Goal: Task Accomplishment & Management: Manage account settings

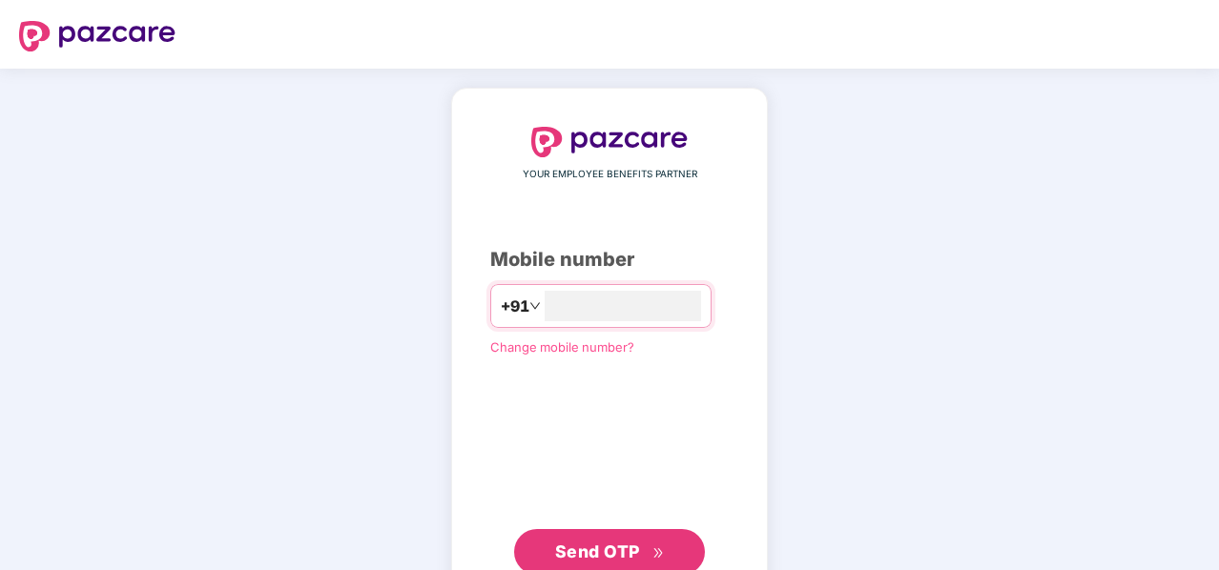
type input "**********"
click at [611, 544] on span "Send OTP" at bounding box center [597, 552] width 85 height 20
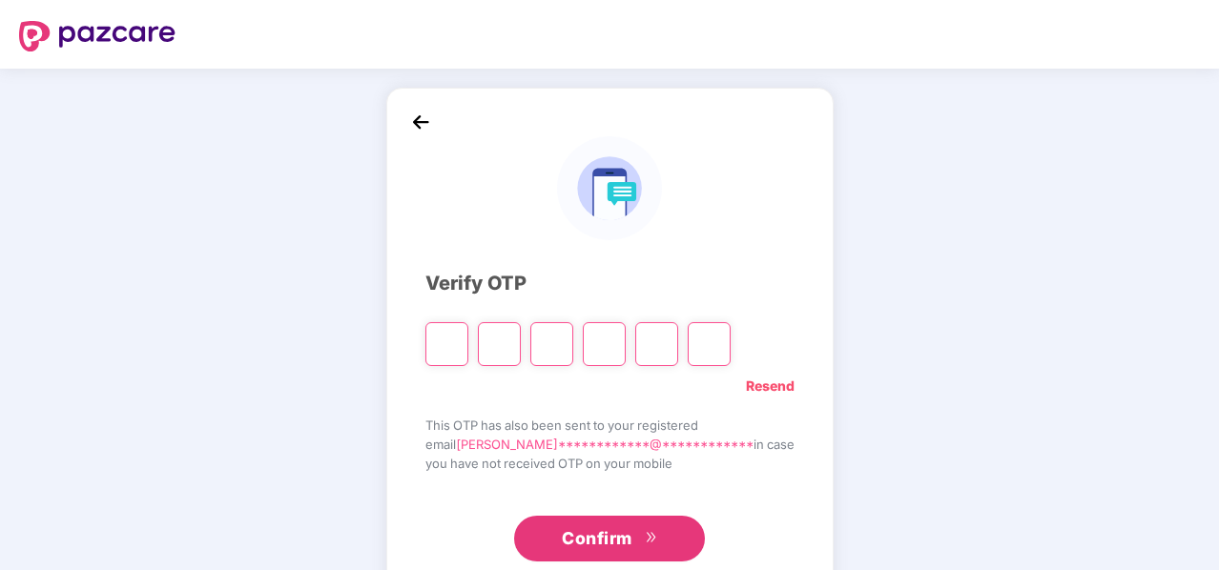
type input "*"
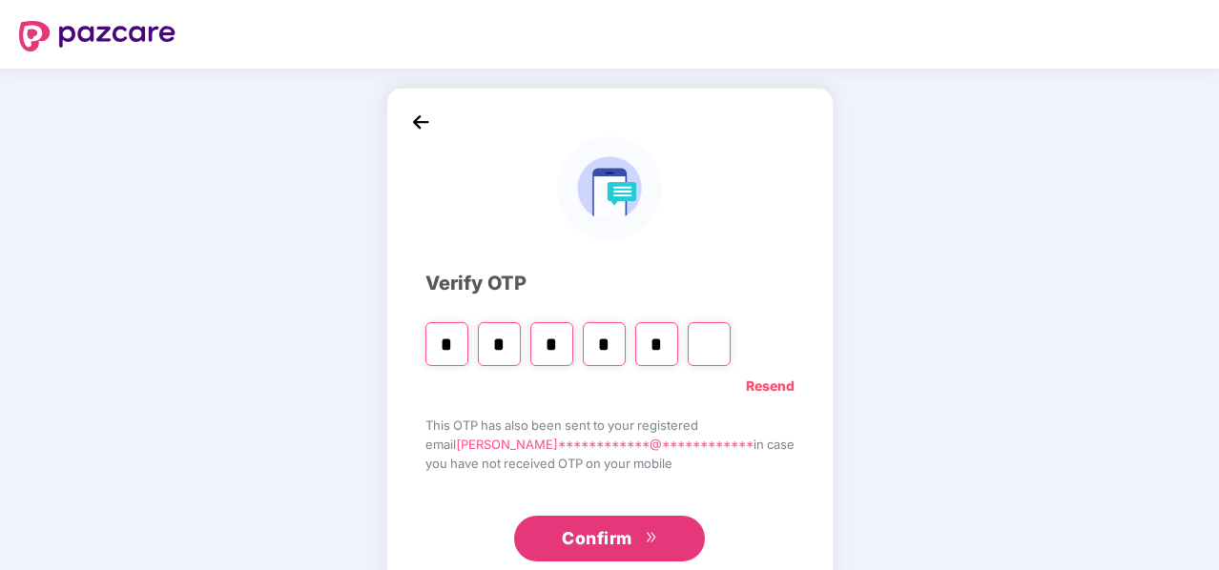
type input "*"
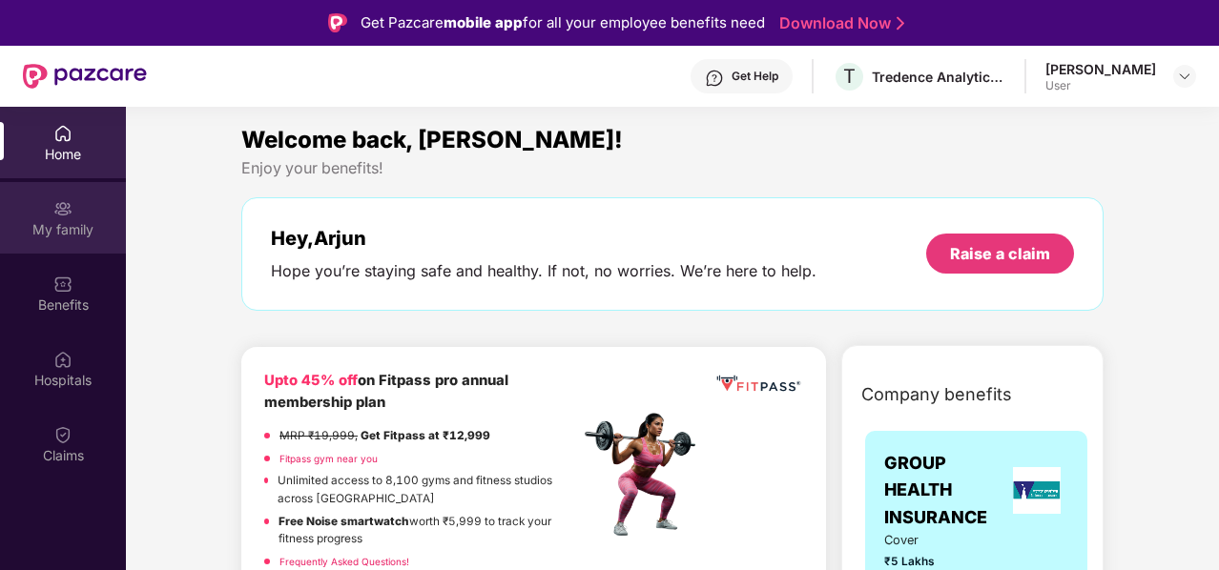
click at [95, 216] on div "My family" at bounding box center [63, 218] width 126 height 72
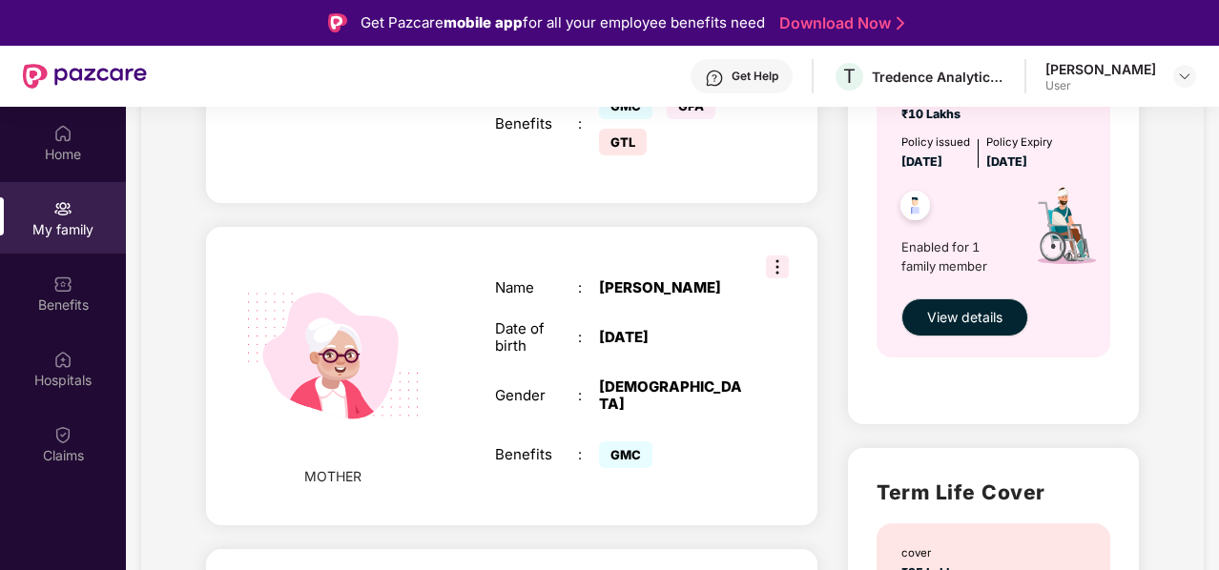
scroll to position [710, 0]
click at [990, 321] on span "View details" at bounding box center [964, 318] width 75 height 21
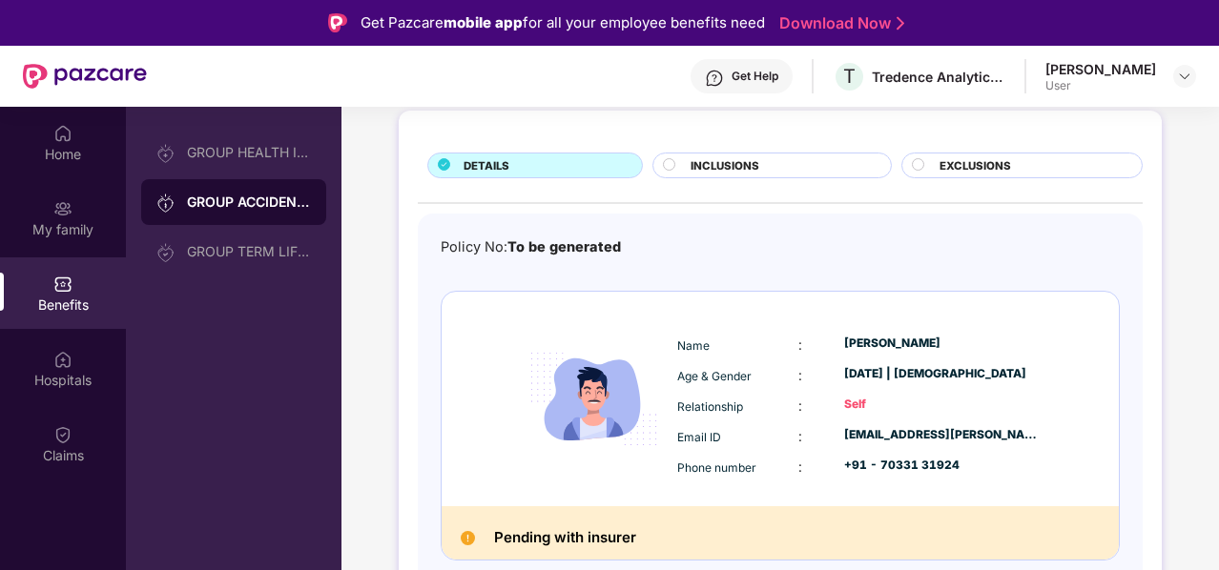
scroll to position [0, 0]
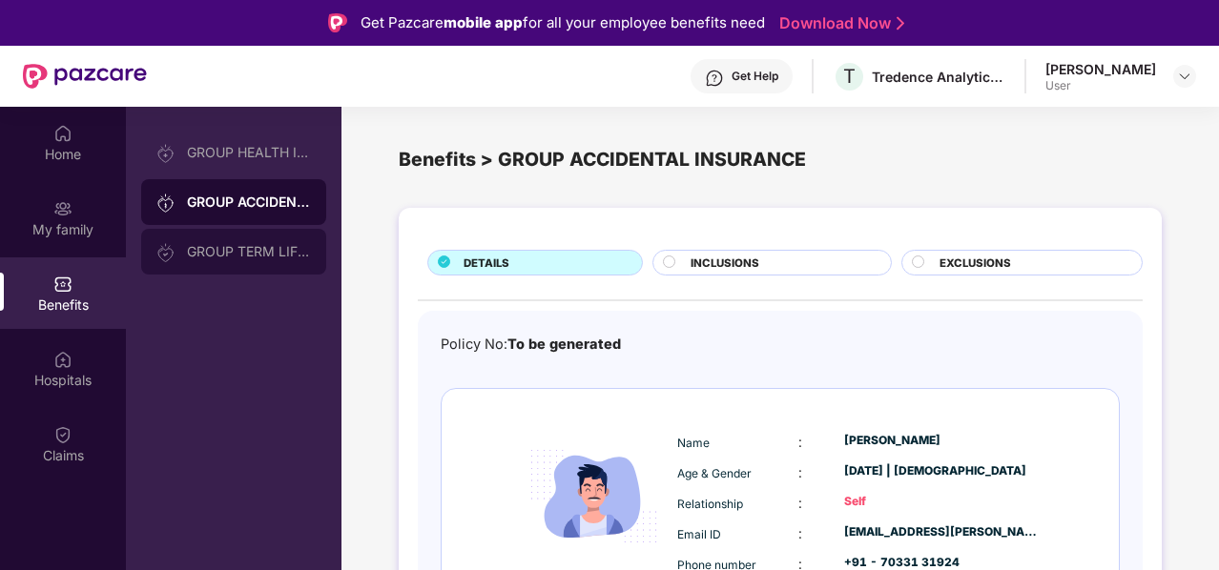
click at [295, 258] on div "GROUP TERM LIFE INSURANCE" at bounding box center [249, 251] width 124 height 15
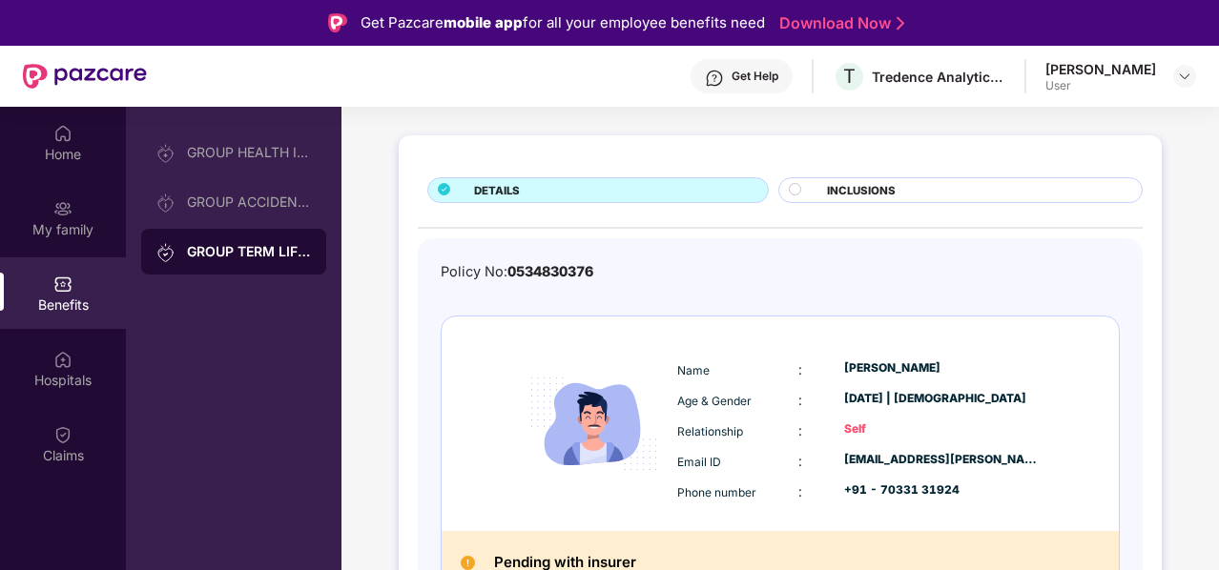
scroll to position [97, 0]
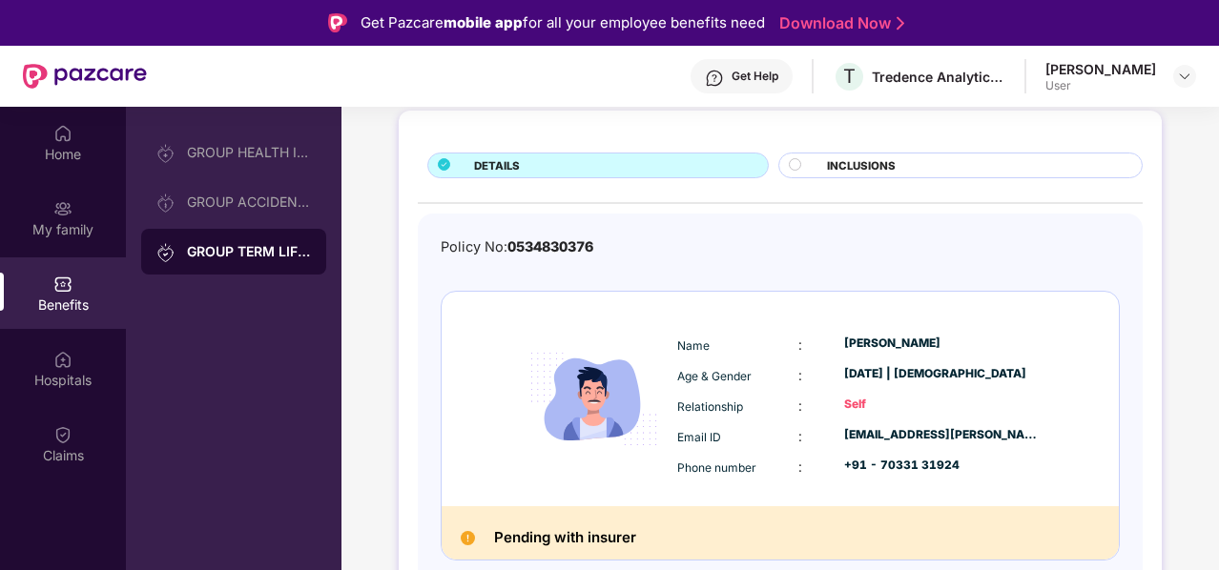
click at [64, 285] on img at bounding box center [62, 284] width 19 height 19
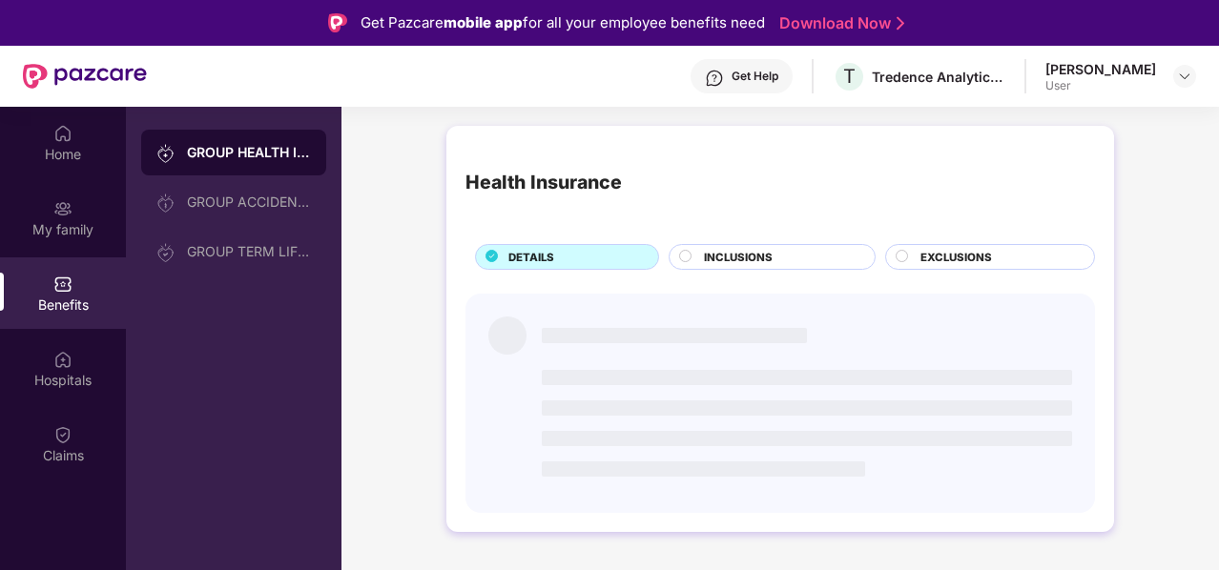
scroll to position [0, 0]
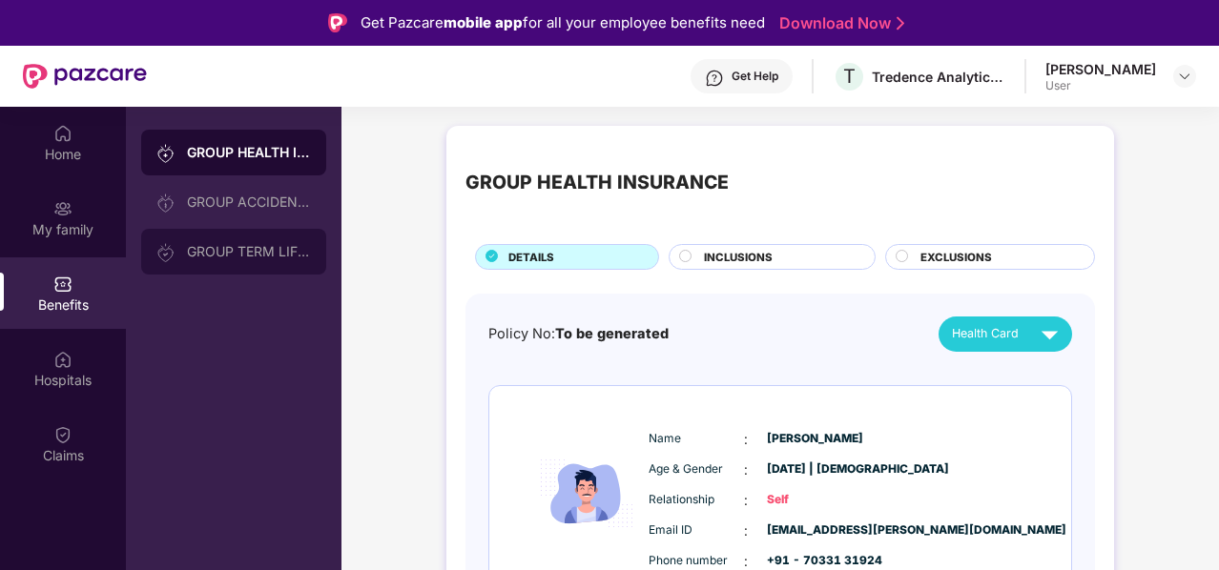
click at [231, 250] on div "GROUP TERM LIFE INSURANCE" at bounding box center [249, 251] width 124 height 15
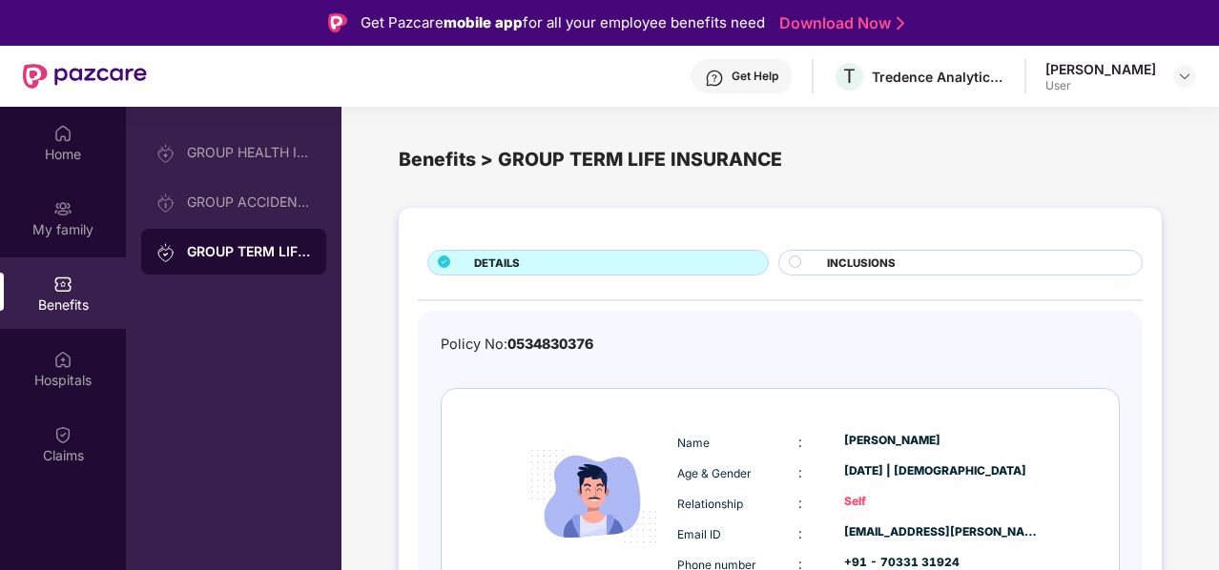
scroll to position [97, 0]
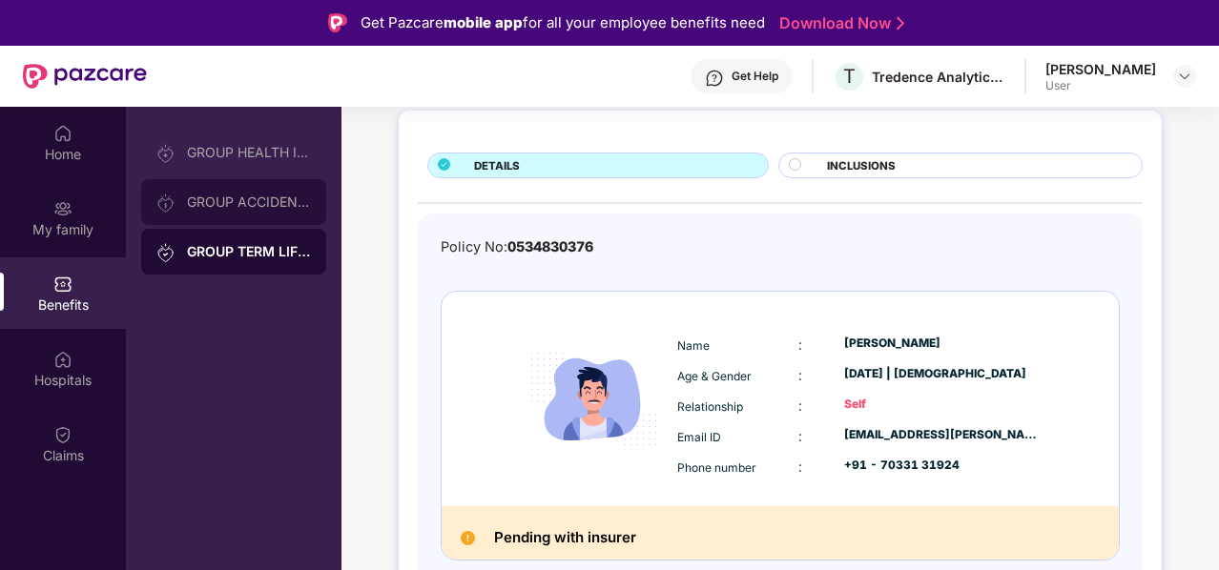
click at [275, 189] on div "GROUP ACCIDENTAL INSURANCE" at bounding box center [233, 202] width 185 height 46
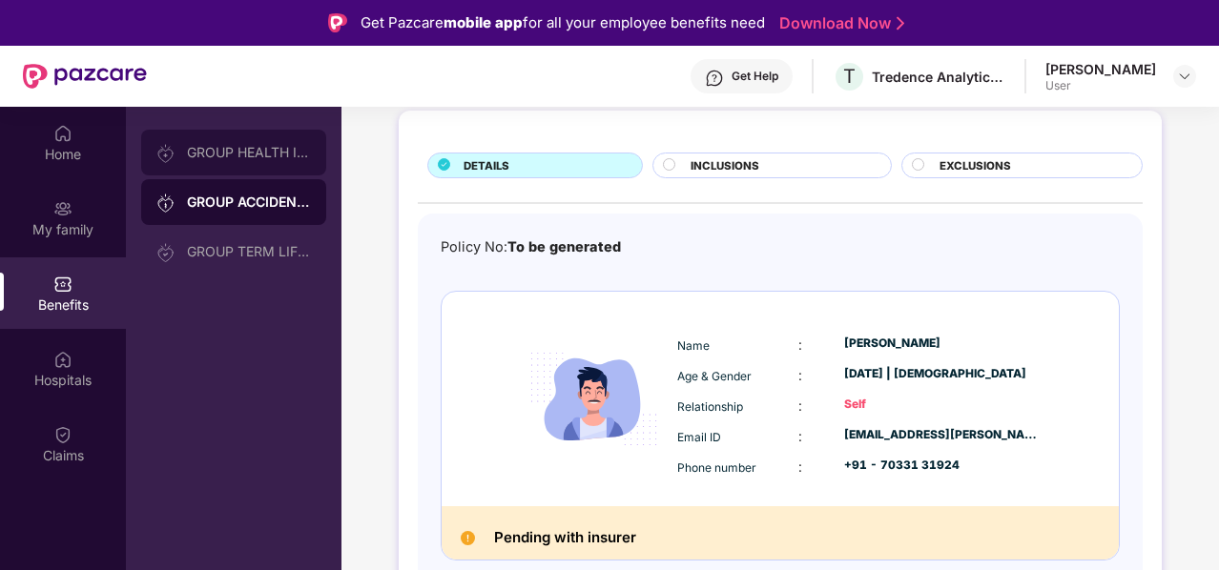
click at [225, 147] on div "GROUP HEALTH INSURANCE" at bounding box center [249, 152] width 124 height 15
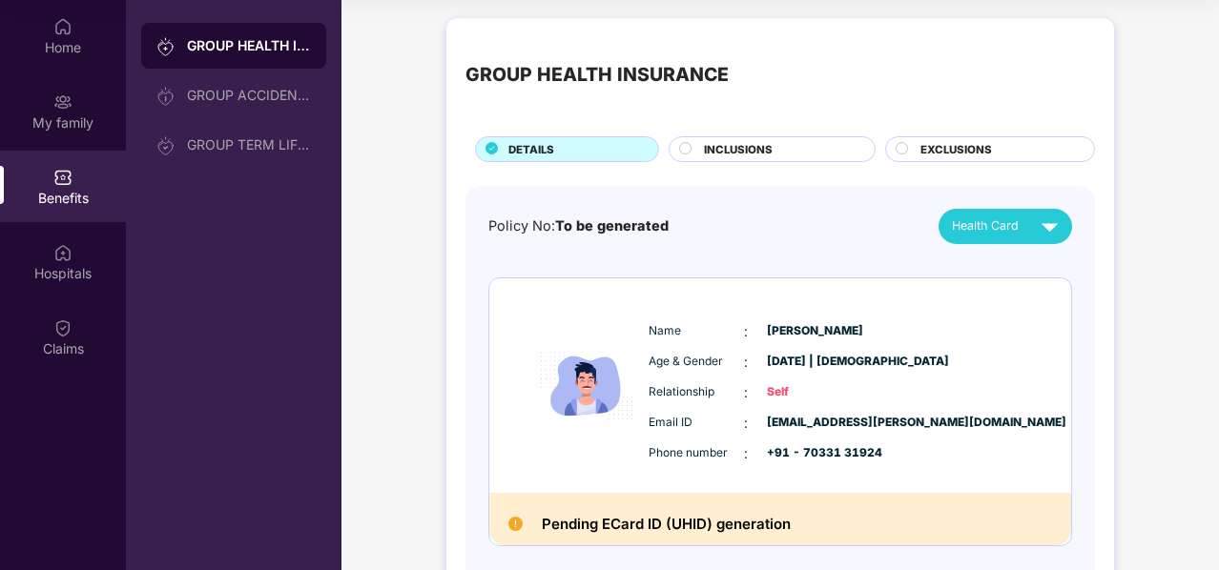
scroll to position [0, 0]
click at [82, 198] on div "Benefits" at bounding box center [63, 198] width 126 height 19
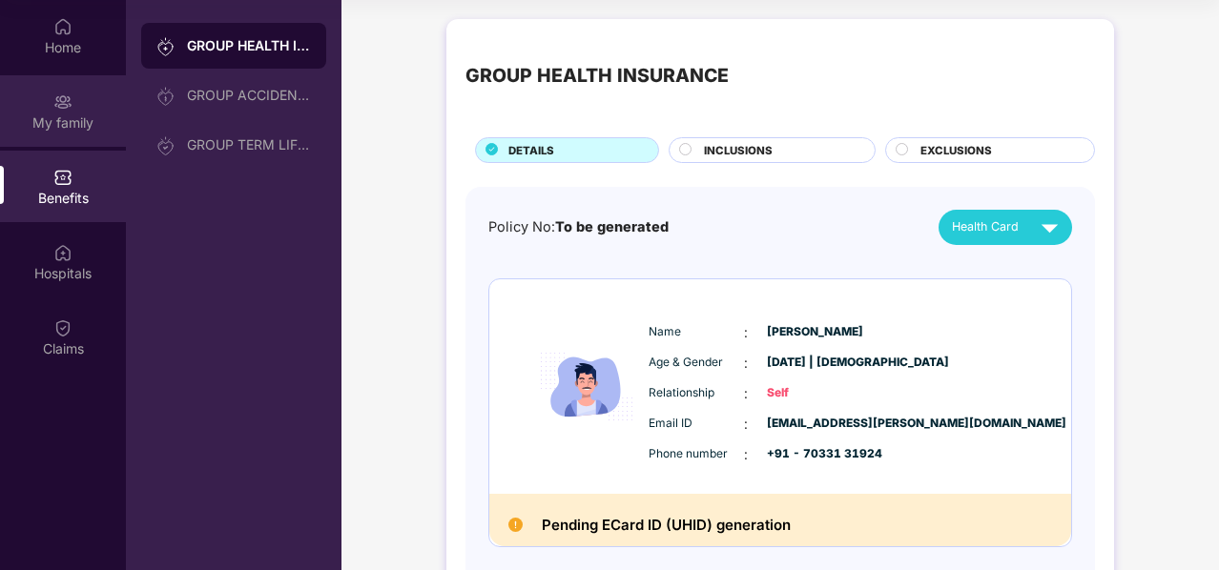
click at [88, 103] on div "My family" at bounding box center [63, 111] width 126 height 72
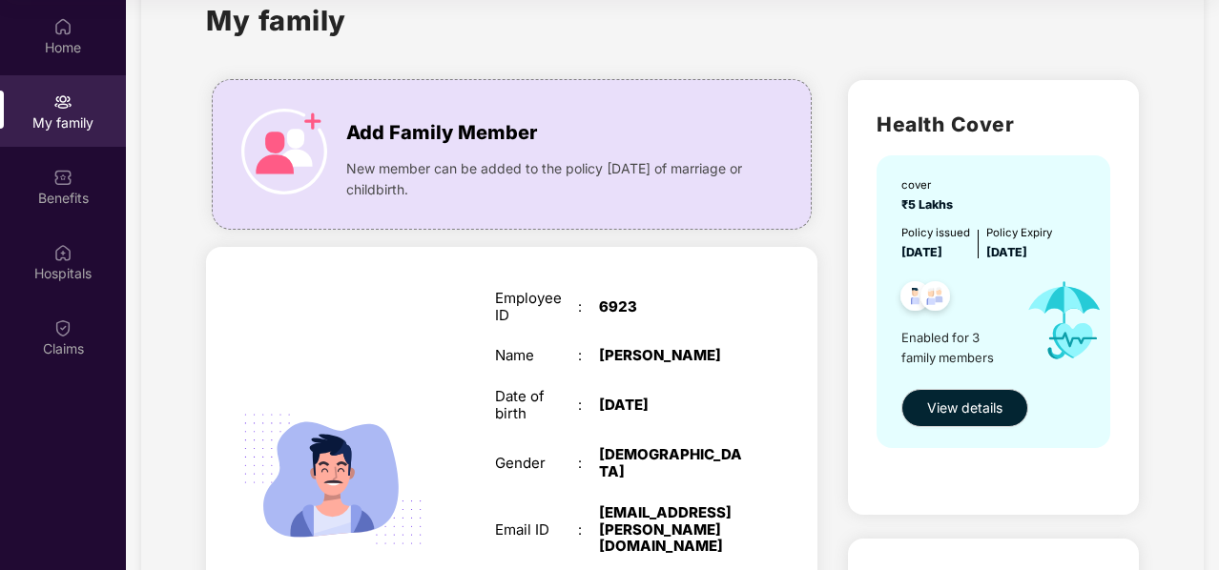
scroll to position [53, 0]
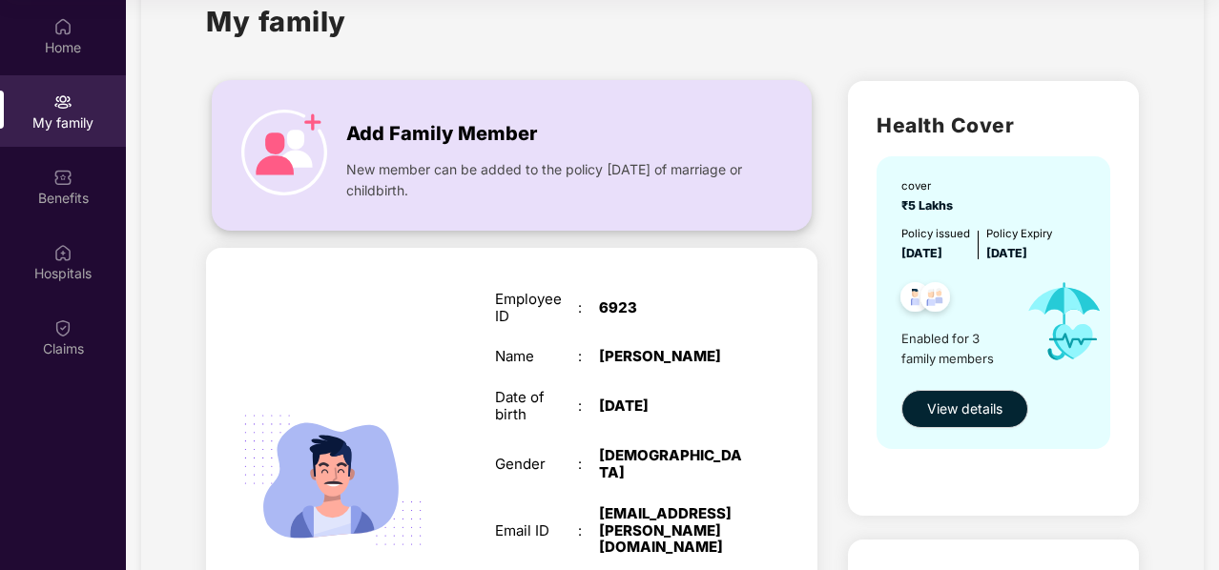
click at [441, 144] on span "Add Family Member" at bounding box center [441, 134] width 191 height 30
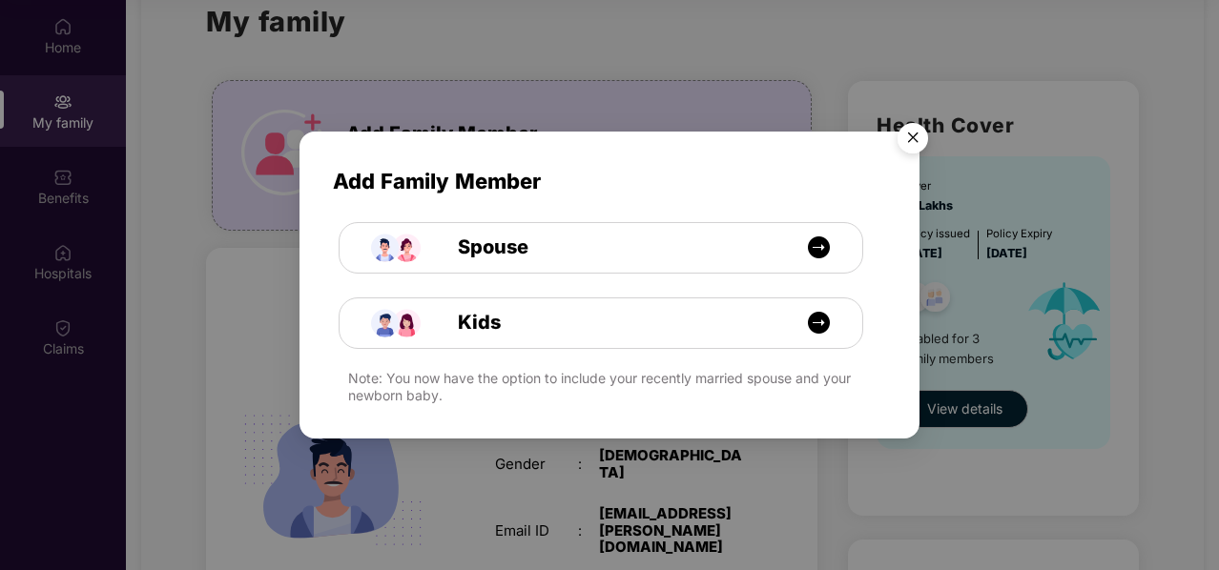
click at [907, 134] on img "Close" at bounding box center [912, 140] width 53 height 53
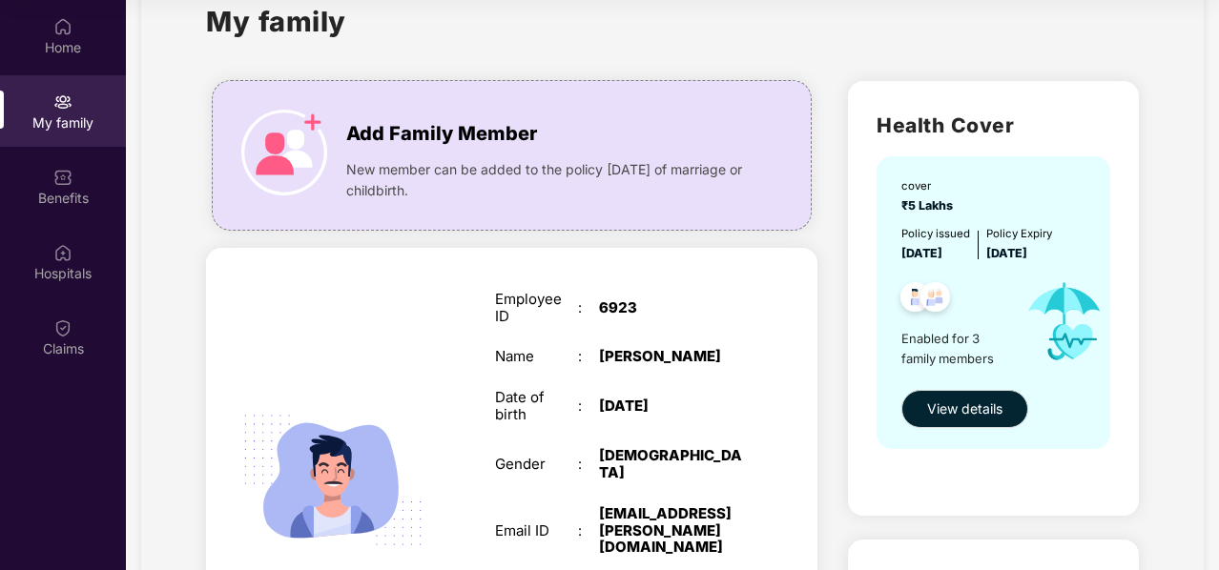
scroll to position [0, 0]
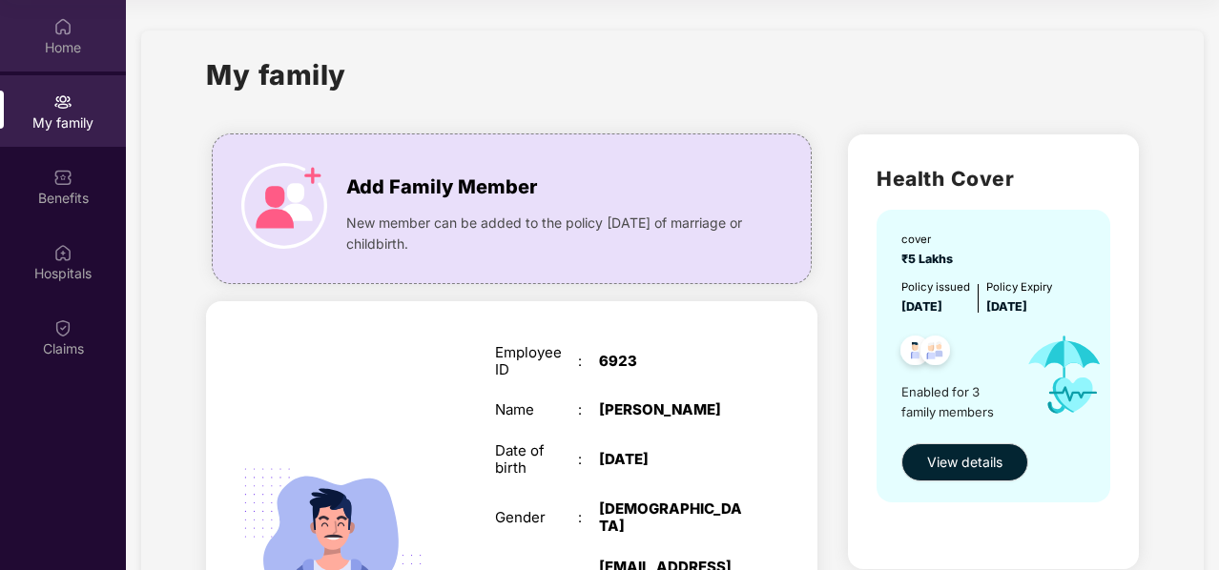
click at [85, 33] on div "Home" at bounding box center [63, 36] width 126 height 72
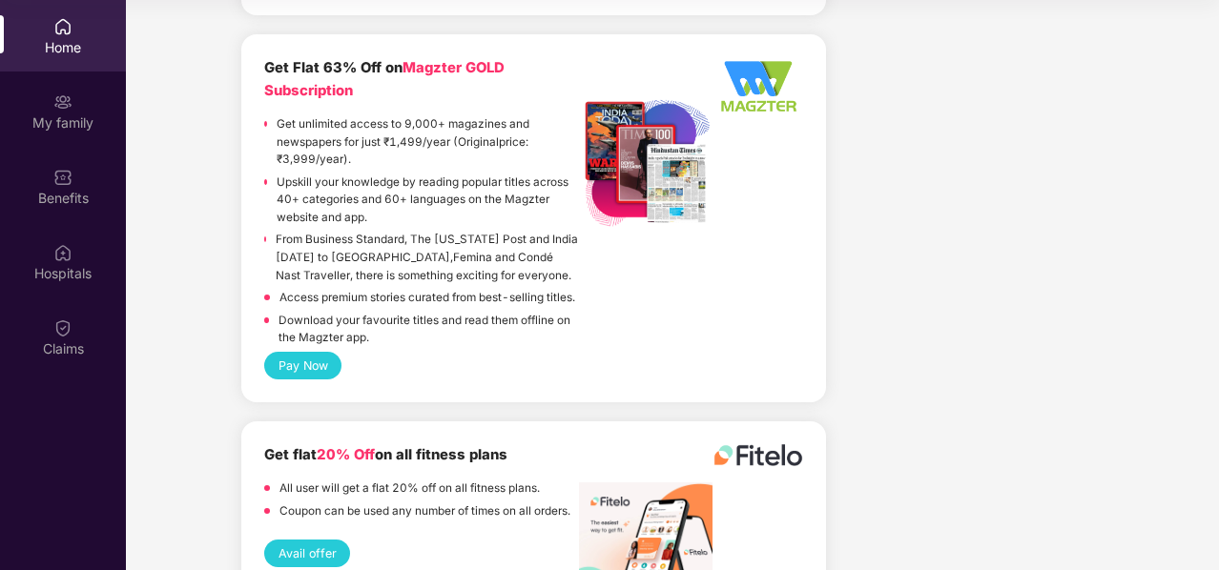
scroll to position [4258, 0]
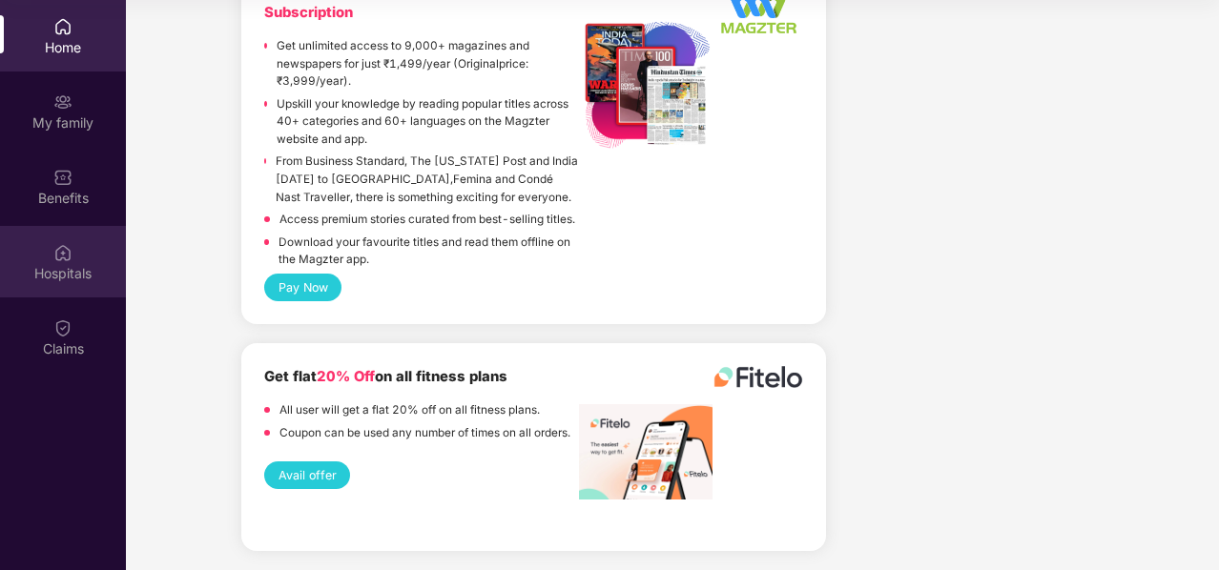
click at [109, 278] on div "Hospitals" at bounding box center [63, 273] width 126 height 19
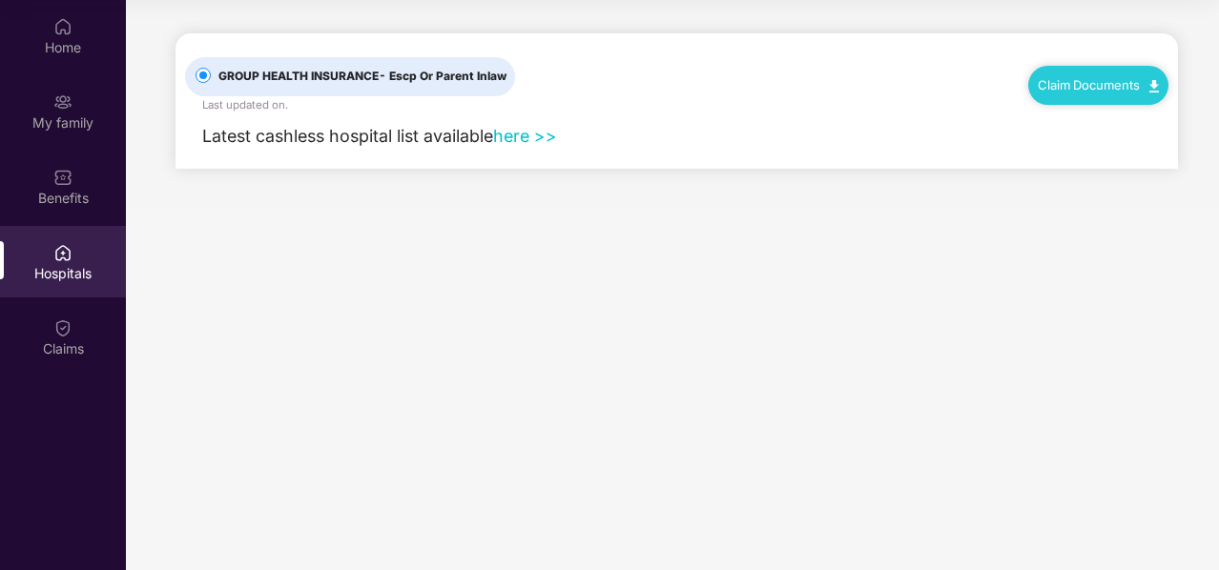
scroll to position [0, 0]
click at [501, 138] on link "here >>" at bounding box center [525, 136] width 64 height 20
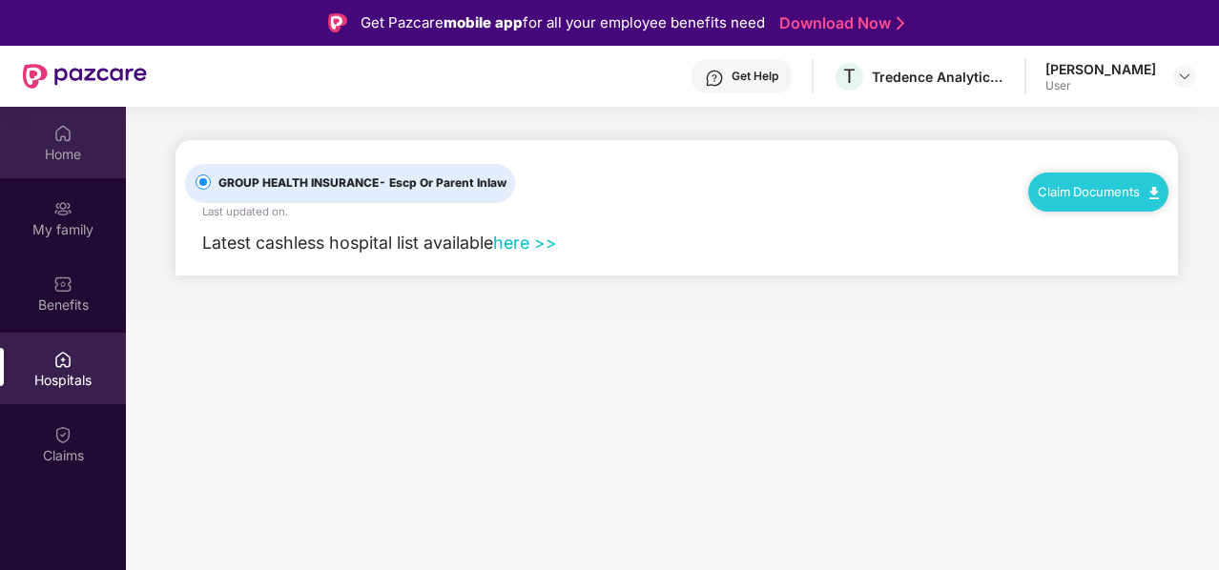
click at [72, 148] on div "Home" at bounding box center [63, 154] width 126 height 19
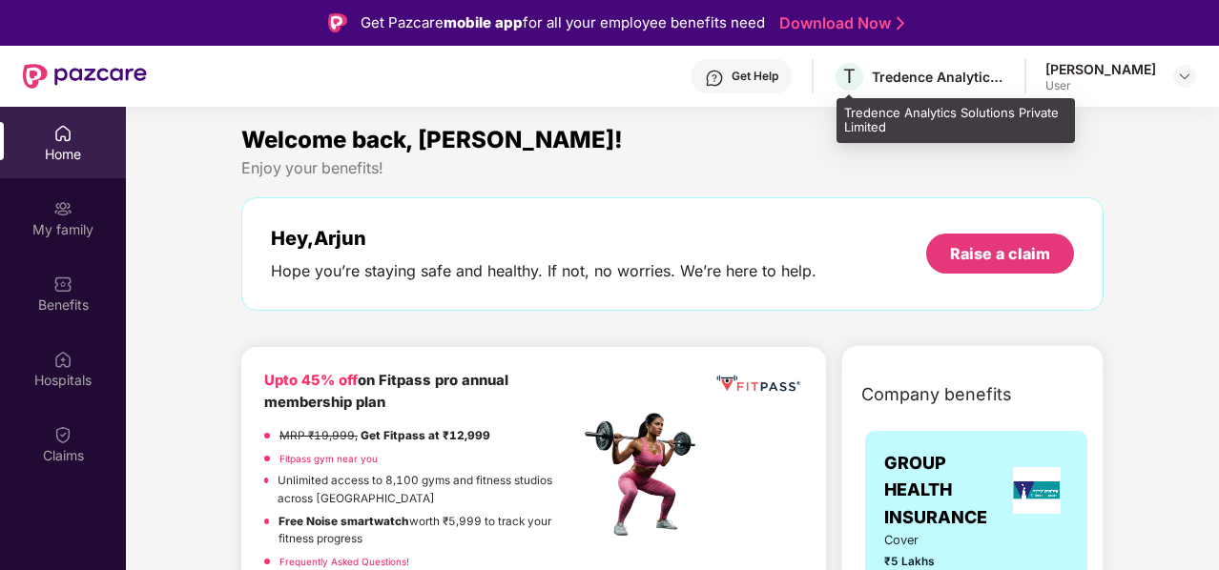
click at [918, 81] on div "Tredence Analytics Solutions Private Limited" at bounding box center [939, 77] width 134 height 18
click at [945, 80] on div "Tredence Analytics Solutions Private Limited" at bounding box center [939, 77] width 134 height 18
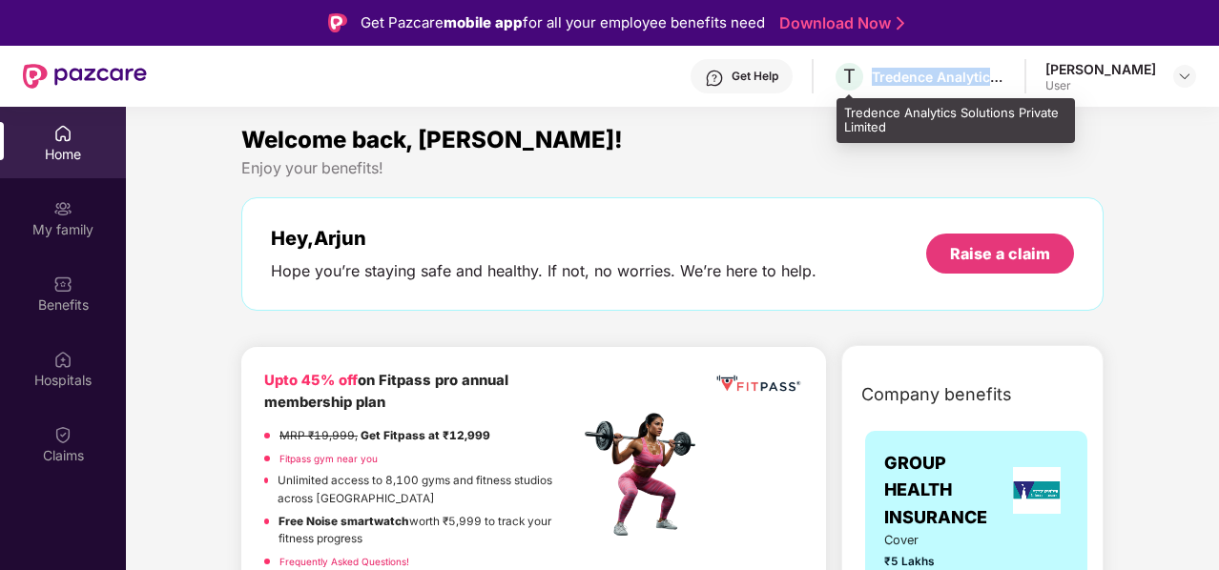
click at [945, 80] on div "Tredence Analytics Solutions Private Limited" at bounding box center [939, 77] width 134 height 18
